Goal: Task Accomplishment & Management: Use online tool/utility

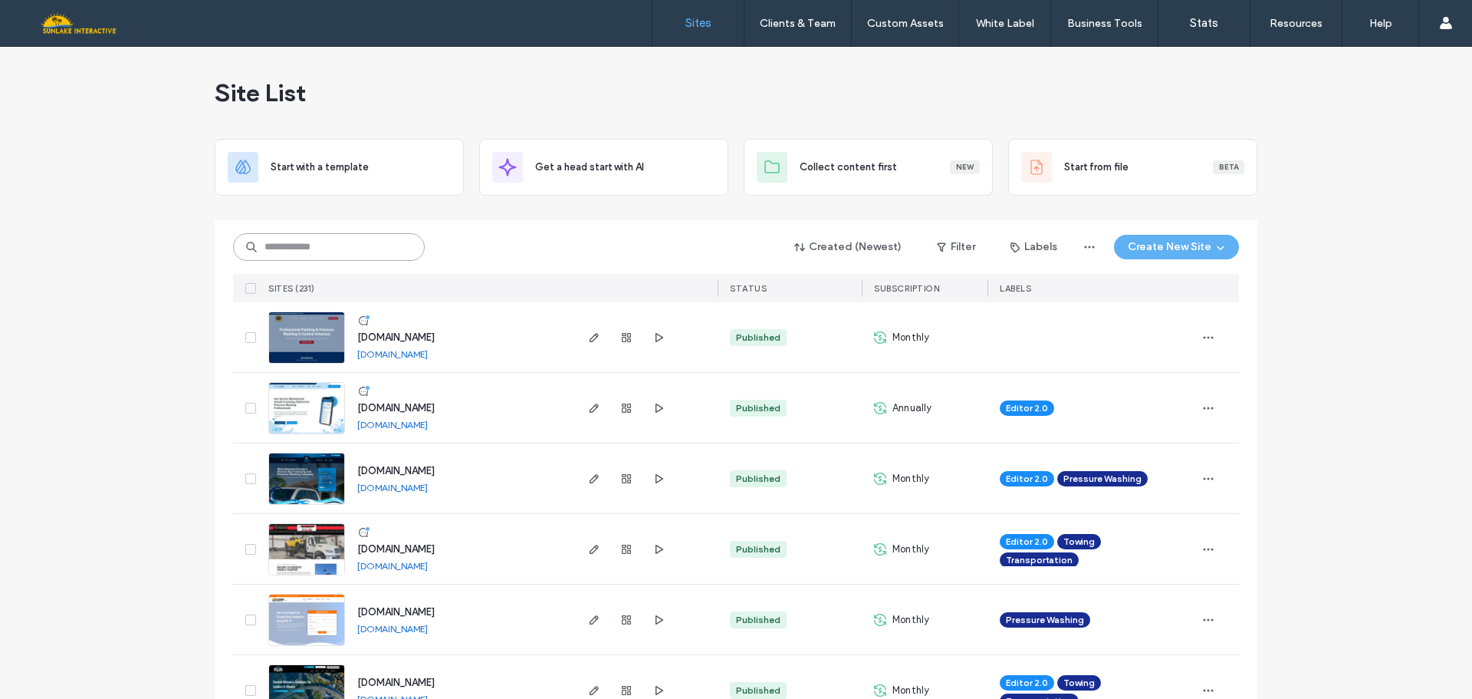
click at [287, 246] on input at bounding box center [329, 247] width 192 height 28
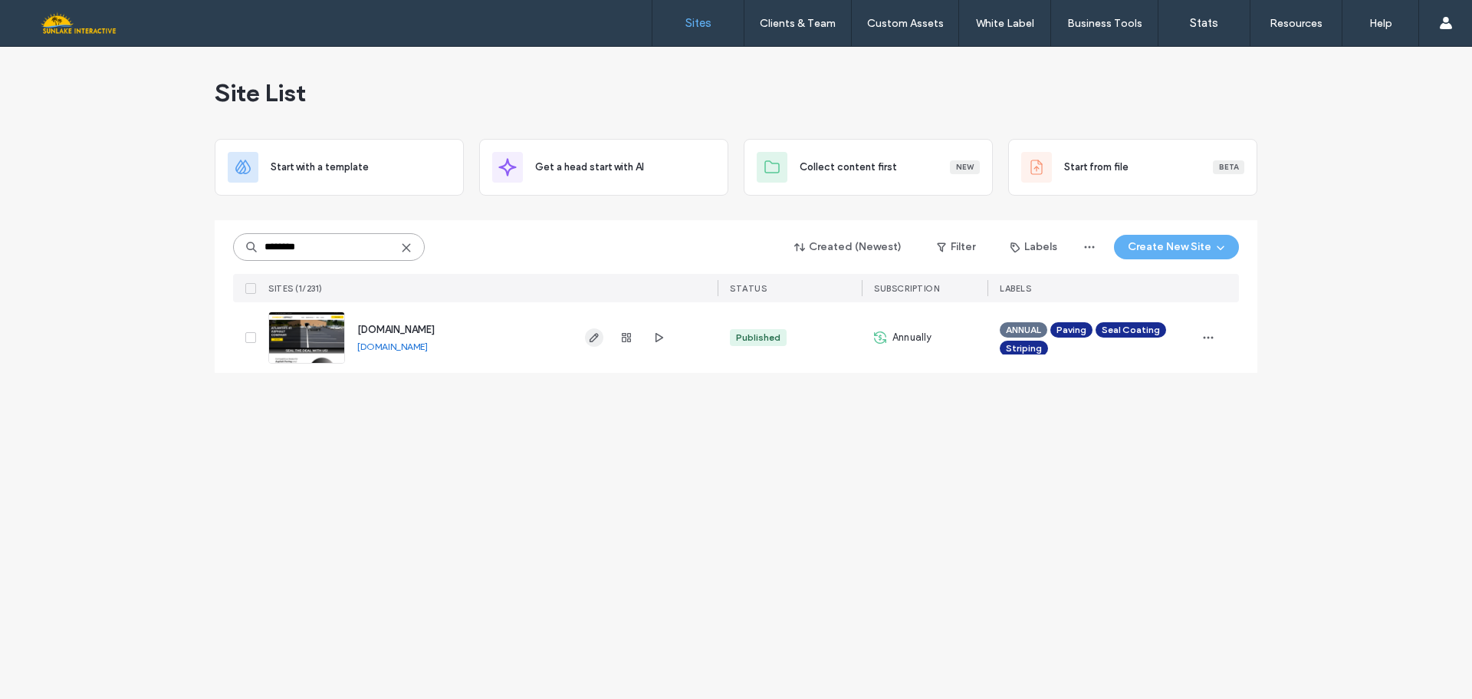
type input "********"
click at [590, 335] on icon "button" at bounding box center [594, 337] width 12 height 12
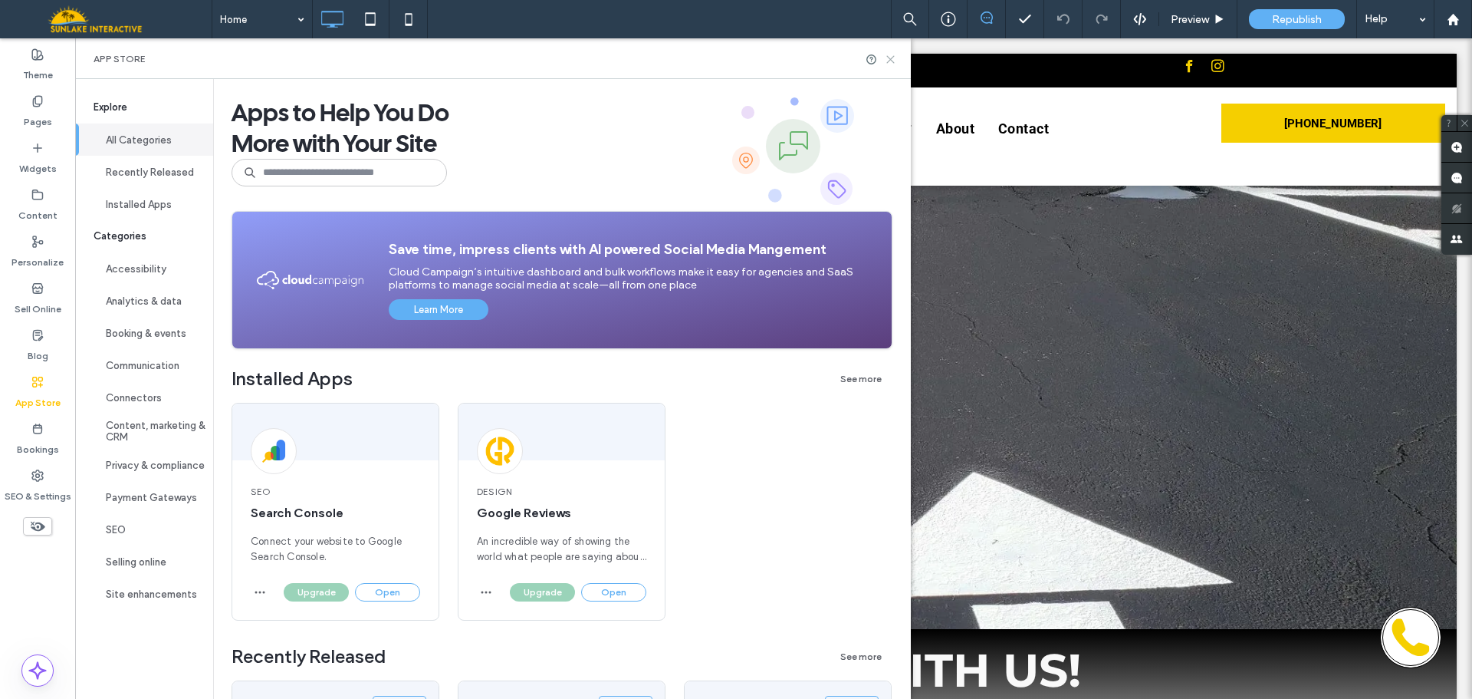
click at [894, 61] on use at bounding box center [890, 59] width 7 height 7
